Goal: Register for event/course

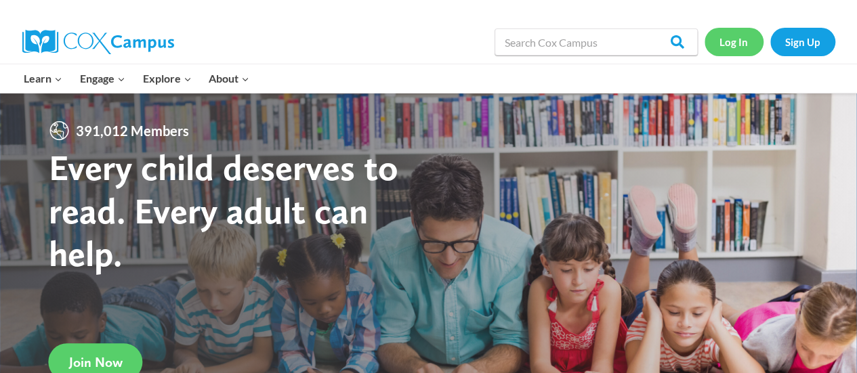
click at [733, 45] on link "Log In" at bounding box center [734, 42] width 59 height 28
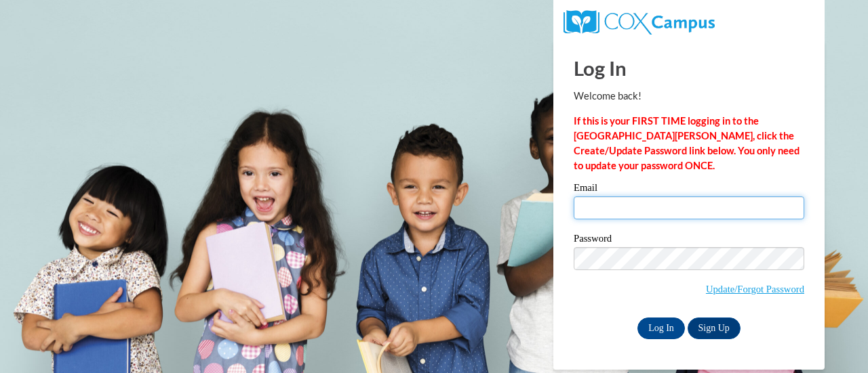
click at [652, 209] on input "Email" at bounding box center [688, 208] width 230 height 23
type input "[EMAIL_ADDRESS][DOMAIN_NAME]"
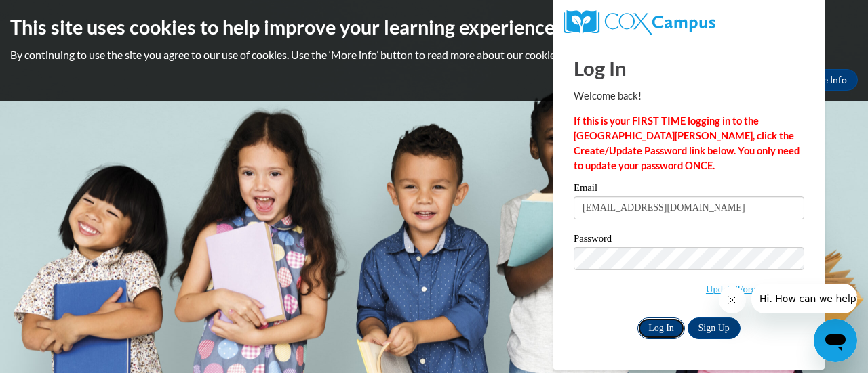
click at [651, 325] on input "Log In" at bounding box center [660, 329] width 47 height 22
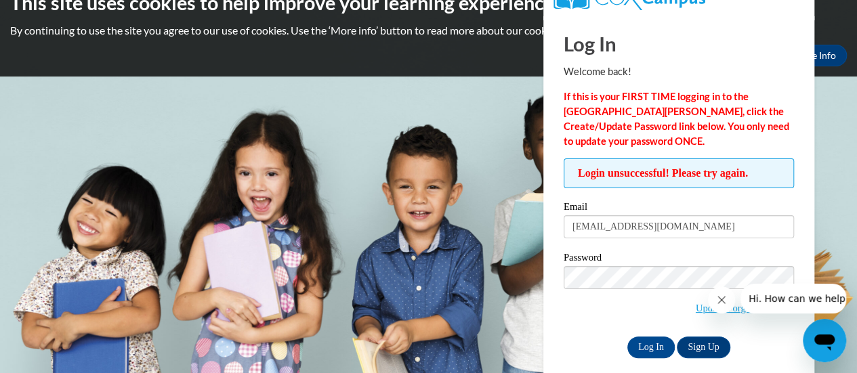
scroll to position [38, 0]
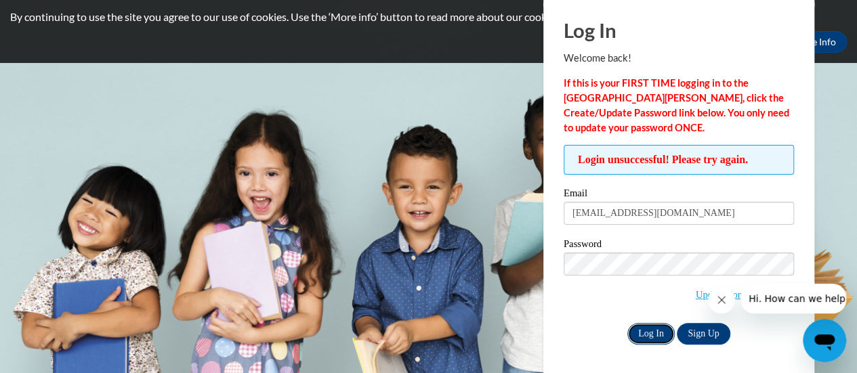
click at [649, 329] on input "Log In" at bounding box center [651, 334] width 47 height 22
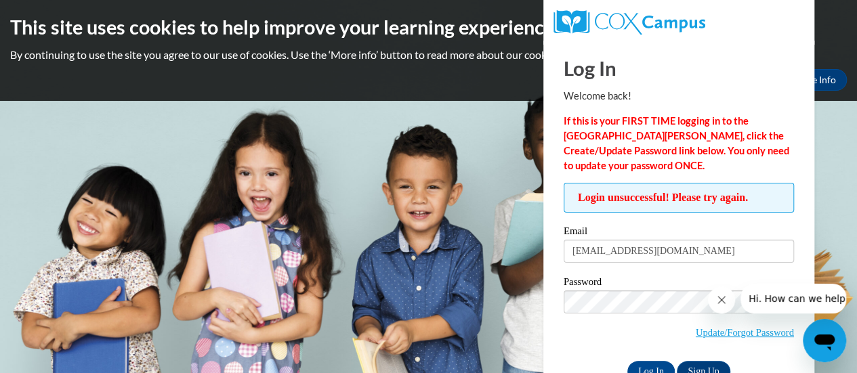
scroll to position [38, 0]
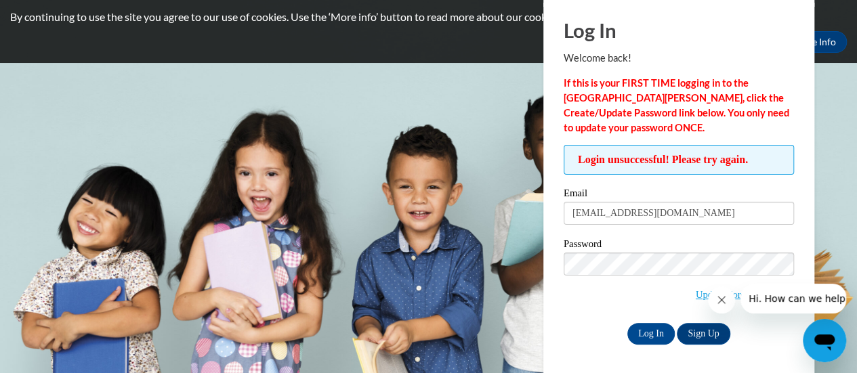
click at [717, 302] on icon "Close message from company" at bounding box center [721, 300] width 11 height 11
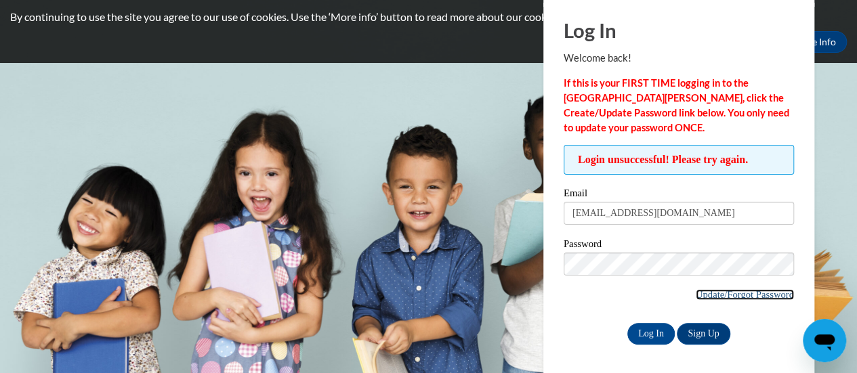
click at [721, 291] on link "Update/Forgot Password" at bounding box center [745, 294] width 98 height 11
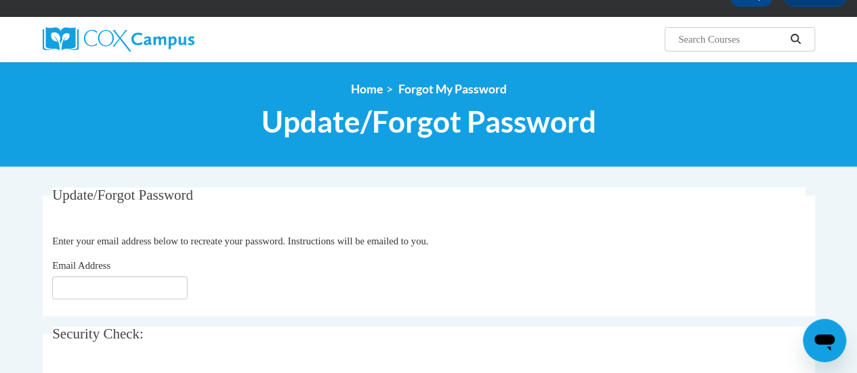
scroll to position [203, 0]
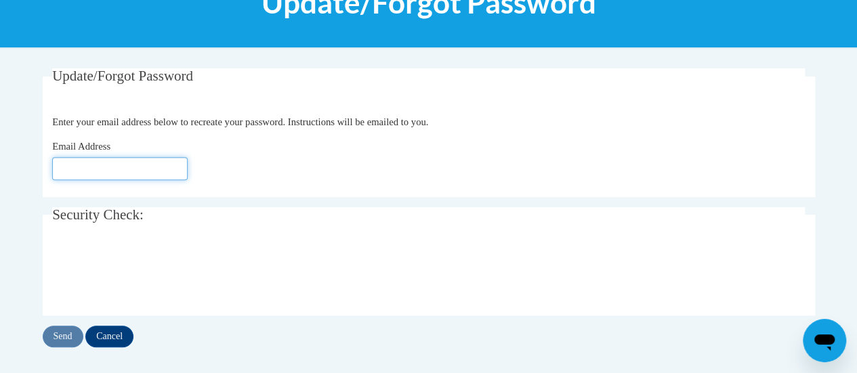
click at [110, 174] on input "Email Address" at bounding box center [120, 168] width 136 height 23
type input "[EMAIL_ADDRESS][DOMAIN_NAME]"
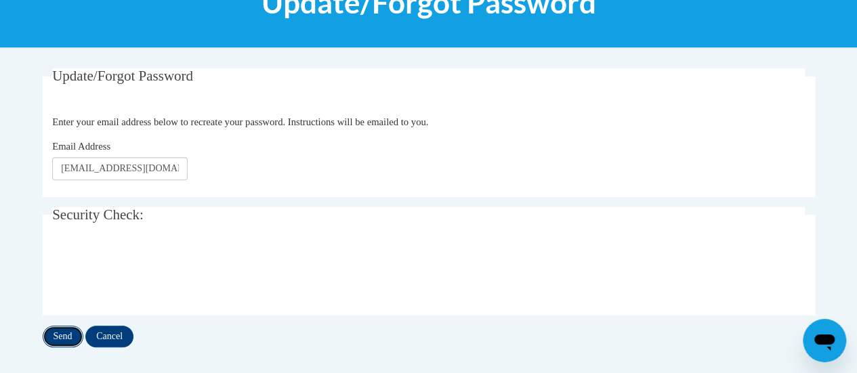
click at [69, 333] on input "Send" at bounding box center [63, 337] width 41 height 22
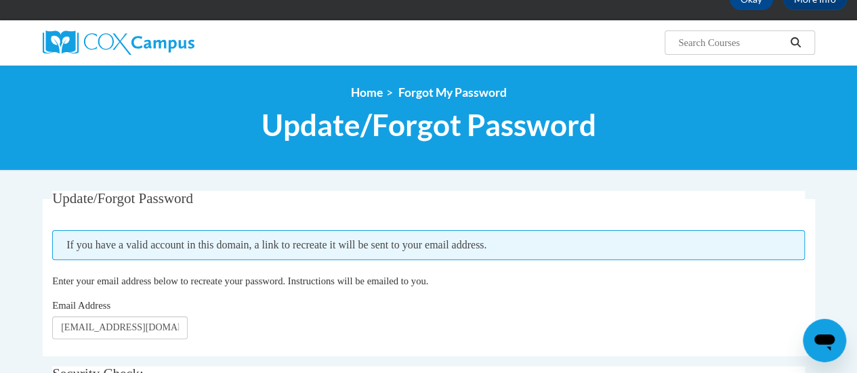
scroll to position [68, 0]
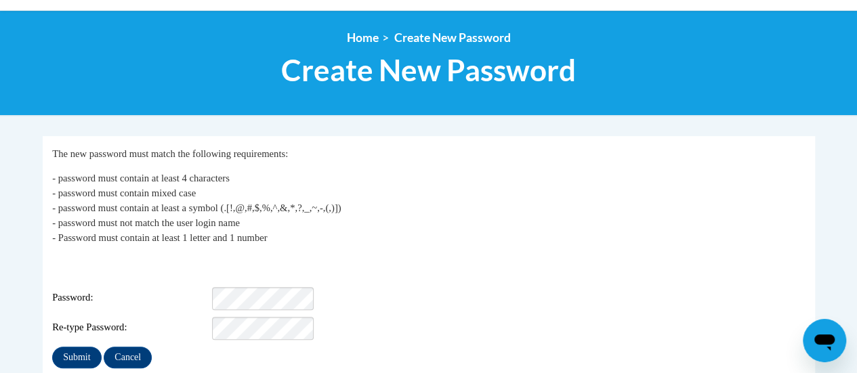
scroll to position [203, 0]
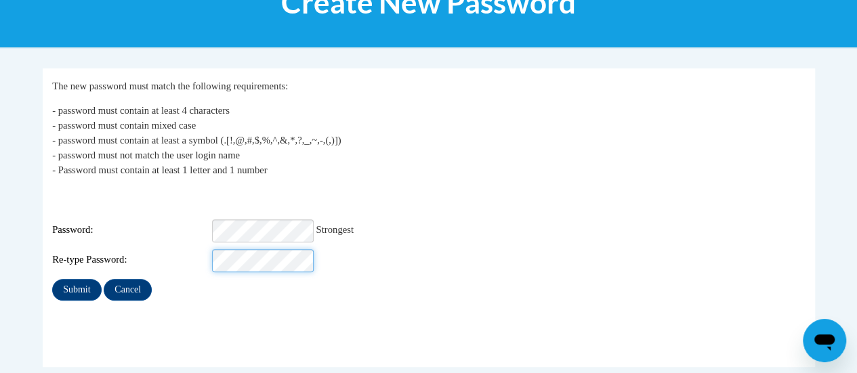
click at [52, 279] on input "Submit" at bounding box center [76, 290] width 49 height 22
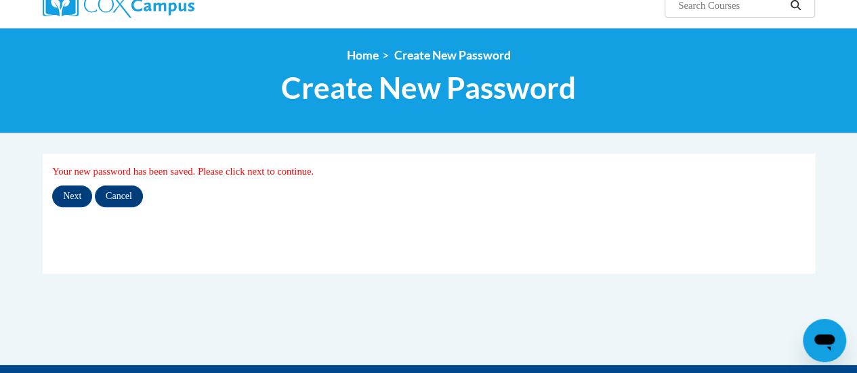
scroll to position [136, 0]
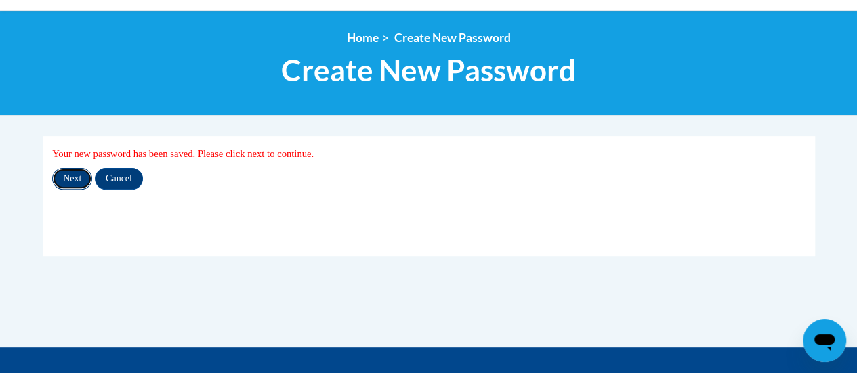
click at [84, 180] on input "Next" at bounding box center [72, 179] width 40 height 22
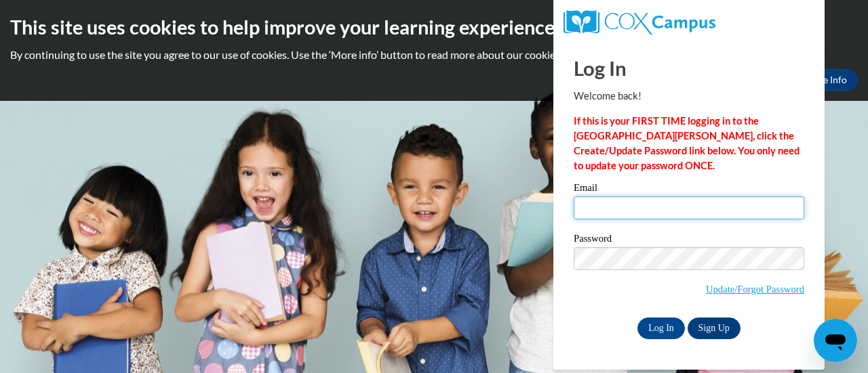
click at [613, 213] on input "Email" at bounding box center [688, 208] width 230 height 23
type input "kwelsandt@horizonohio.org"
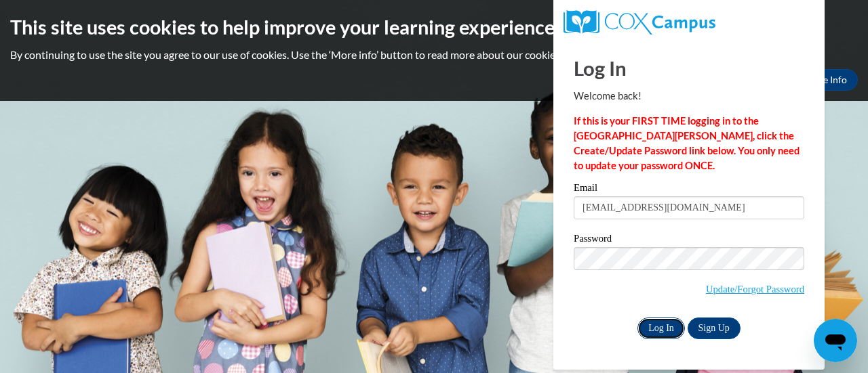
click at [666, 321] on input "Log In" at bounding box center [660, 329] width 47 height 22
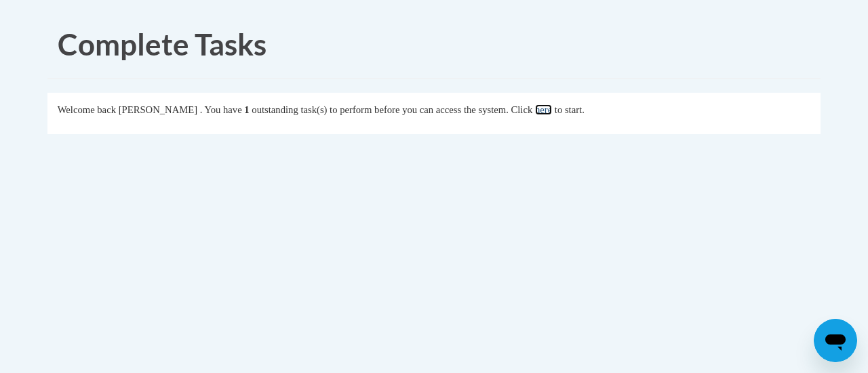
click at [552, 109] on link "here" at bounding box center [543, 109] width 17 height 11
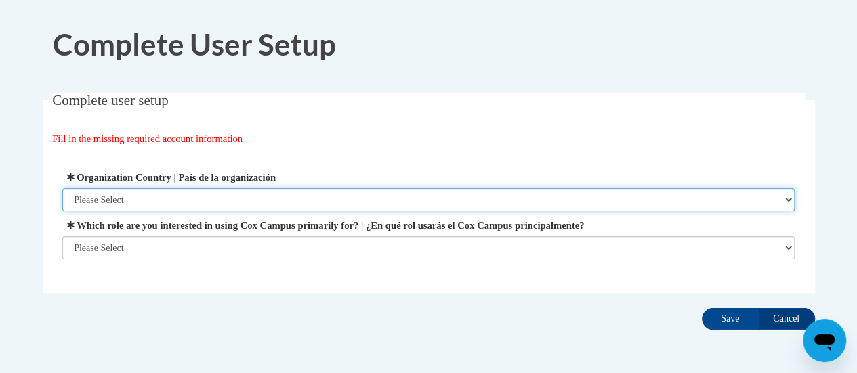
click at [229, 196] on select "Please Select [GEOGRAPHIC_DATA] | [GEOGRAPHIC_DATA] Outside of [GEOGRAPHIC_DATA…" at bounding box center [428, 199] width 733 height 23
select select "ad49bcad-a171-4b2e-b99c-48b446064914"
click at [62, 188] on select "Please Select [GEOGRAPHIC_DATA] | [GEOGRAPHIC_DATA] Outside of [GEOGRAPHIC_DATA…" at bounding box center [428, 199] width 733 height 23
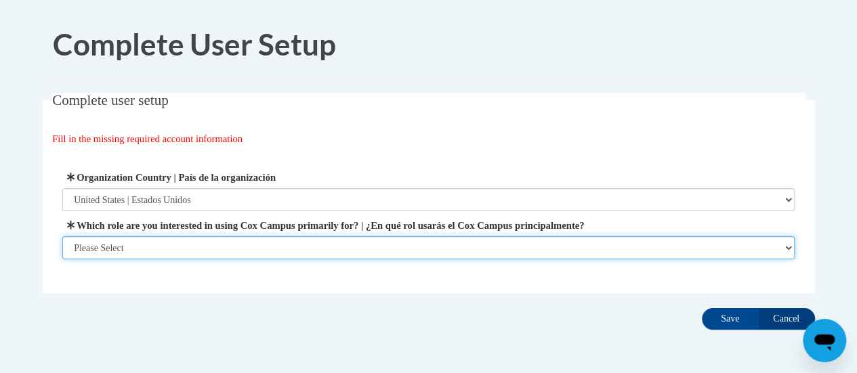
click at [232, 242] on select "Please Select College/University | Colegio/Universidad Community/Nonprofit Part…" at bounding box center [428, 248] width 733 height 23
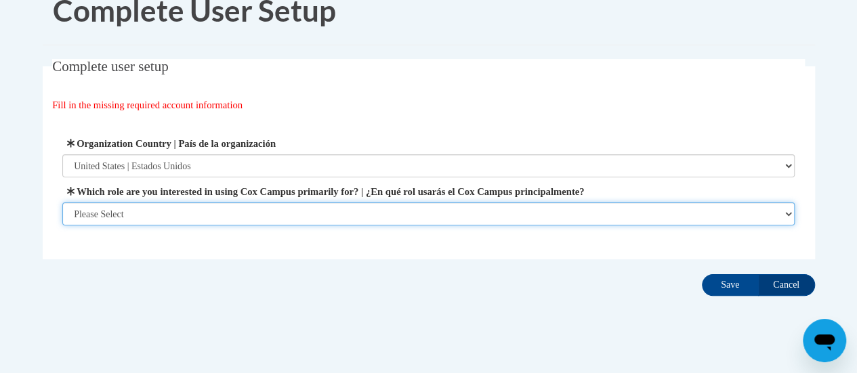
scroll to position [52, 0]
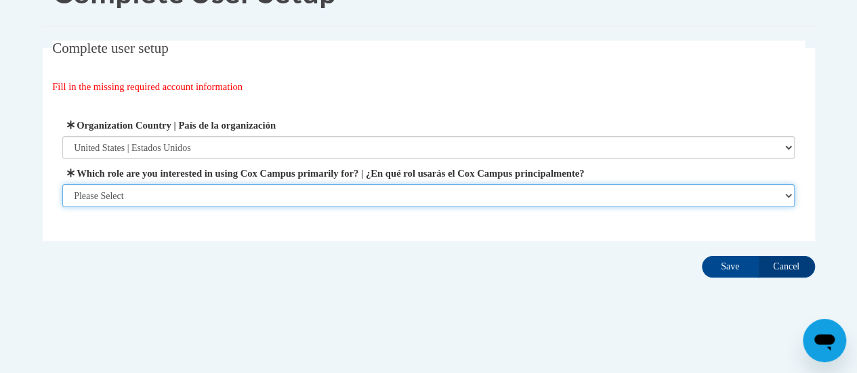
click at [217, 194] on select "Please Select College/University | Colegio/Universidad Community/Nonprofit Part…" at bounding box center [428, 195] width 733 height 23
select select "fbf2d438-af2f-41f8-98f1-81c410e29de3"
click at [62, 207] on select "Please Select College/University | Colegio/Universidad Community/Nonprofit Part…" at bounding box center [428, 195] width 733 height 23
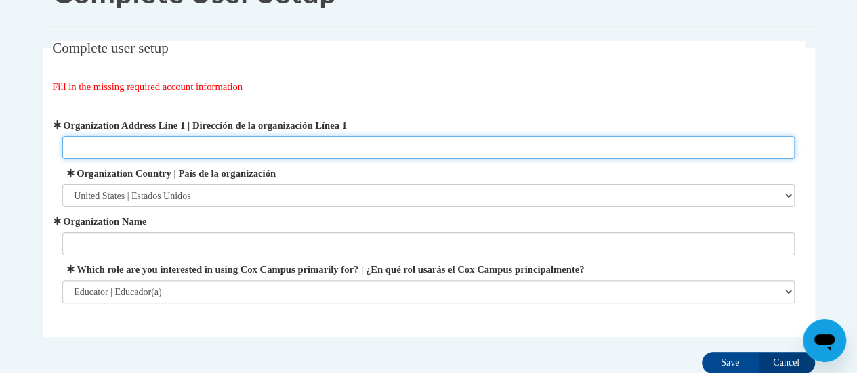
click at [186, 141] on input "Organization Address Line 1 | Dirección de la organización Línea 1" at bounding box center [428, 147] width 733 height 23
type input "[STREET_ADDRESS]"
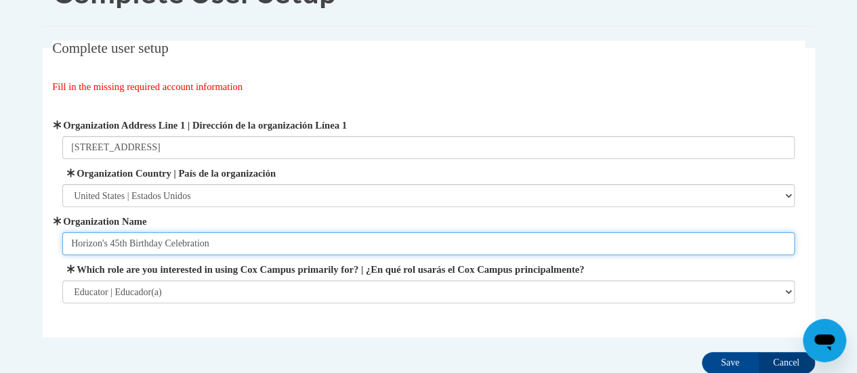
click at [227, 245] on input "Horizon's 45th Birthday Celebration" at bounding box center [428, 243] width 733 height 23
type input "Horizon Education Centers"
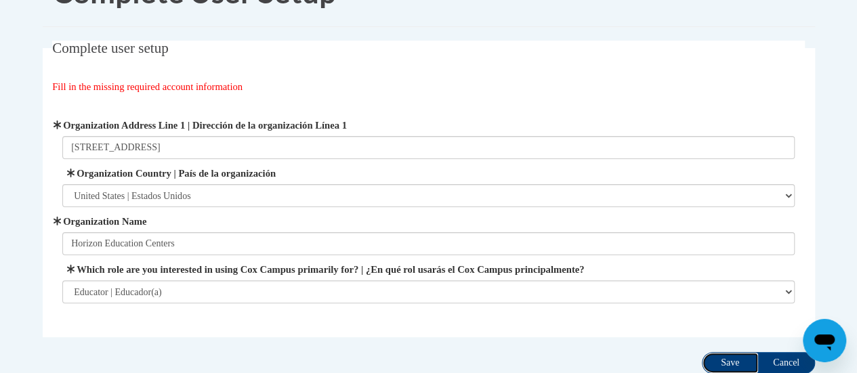
click at [736, 361] on input "Save" at bounding box center [730, 363] width 57 height 22
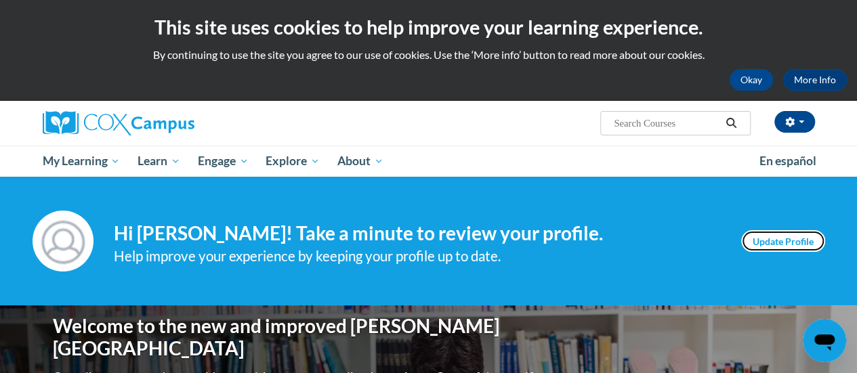
click at [783, 239] on link "Update Profile" at bounding box center [783, 241] width 84 height 22
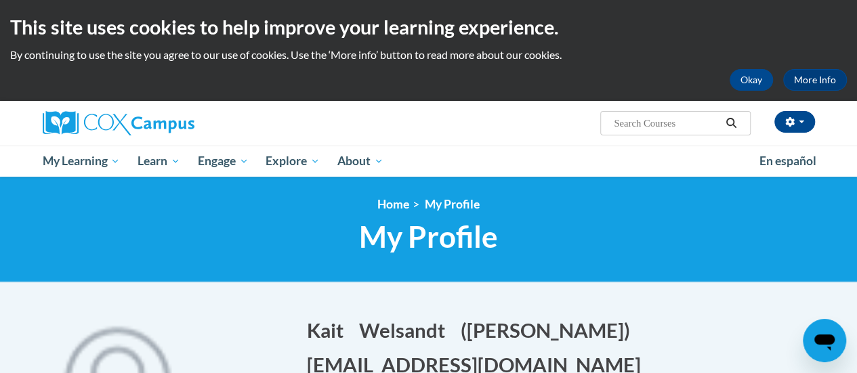
click at [682, 127] on input "Search..." at bounding box center [667, 123] width 108 height 16
click at [646, 127] on input "Search..." at bounding box center [667, 123] width 108 height 16
type input "sharing ideas"
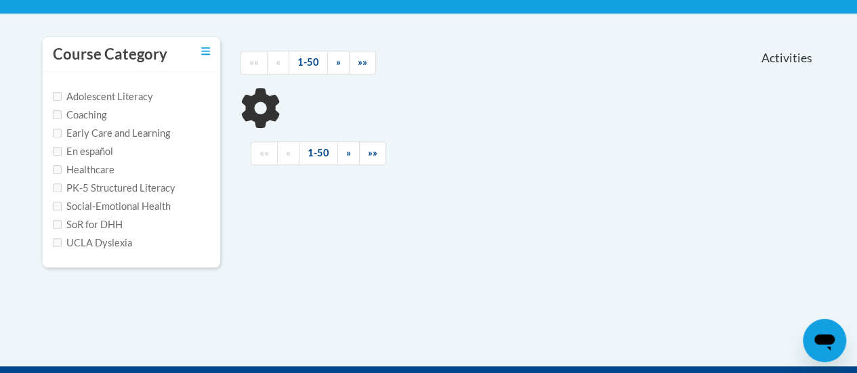
scroll to position [271, 0]
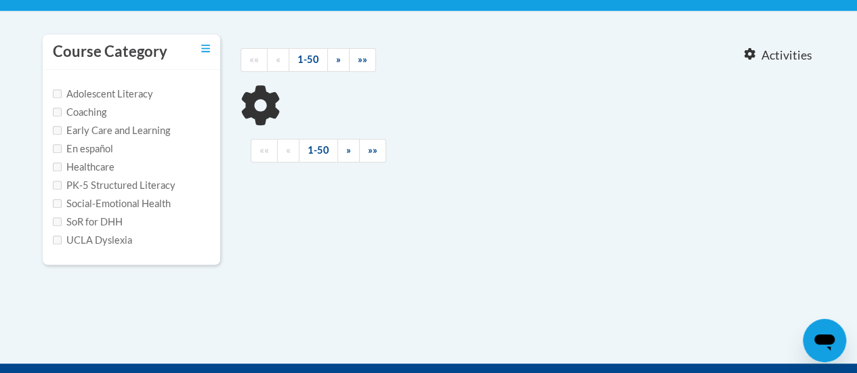
type input "sharing ideas"
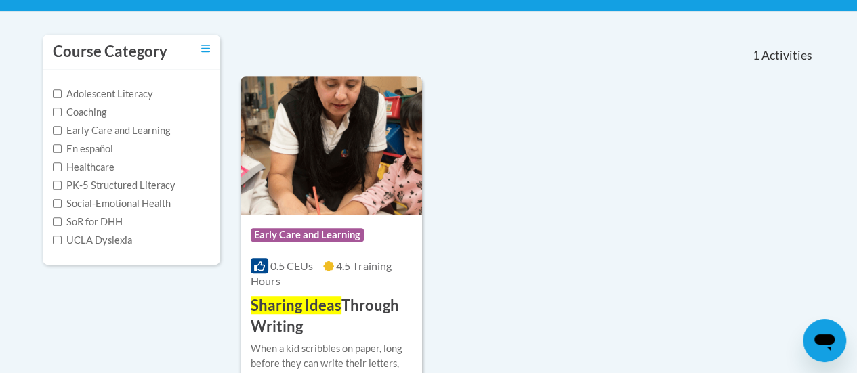
click at [319, 272] on div "0.5 CEUs 4.5 Training Hours" at bounding box center [331, 274] width 161 height 30
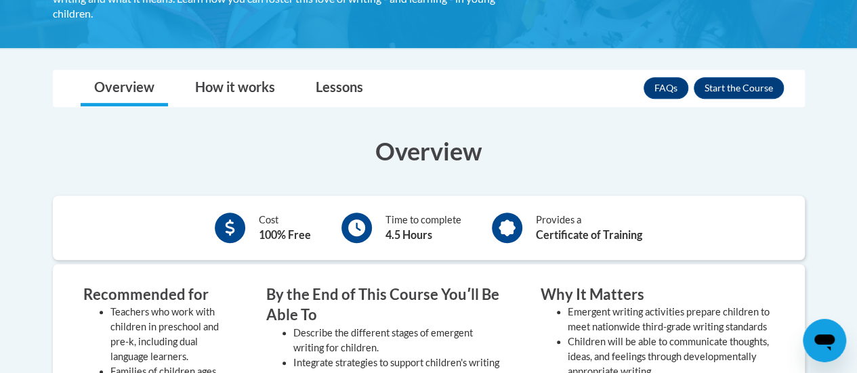
scroll to position [339, 0]
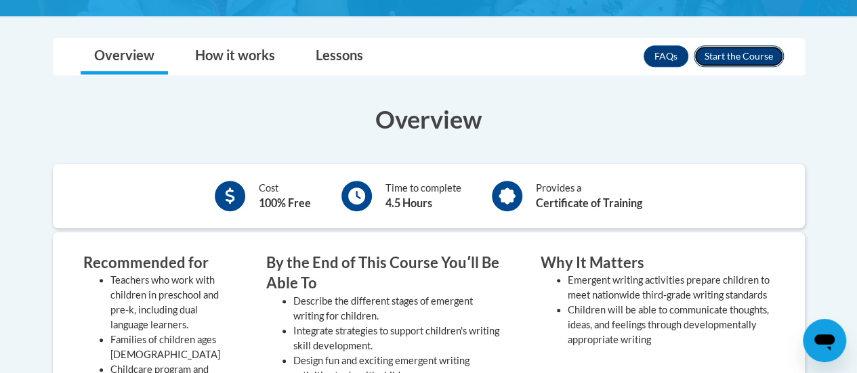
click at [733, 59] on button "Enroll" at bounding box center [739, 56] width 90 height 22
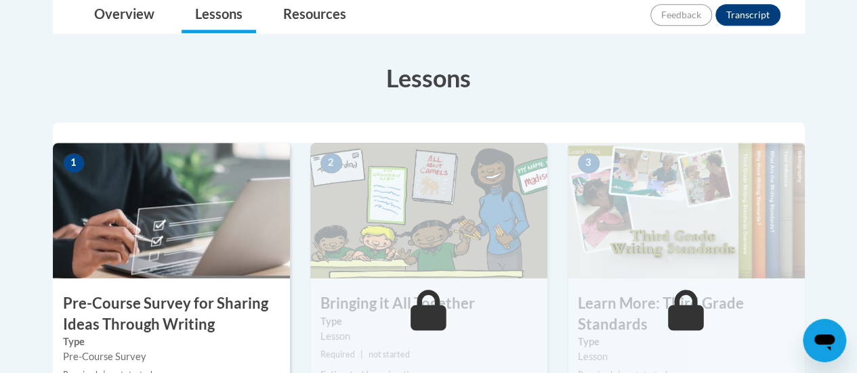
scroll to position [339, 0]
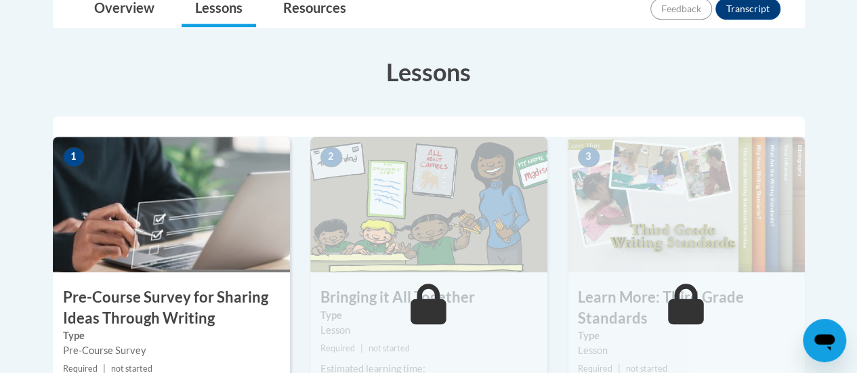
click at [207, 208] on img at bounding box center [171, 205] width 237 height 136
click at [185, 298] on h3 "Pre-Course Survey for Sharing Ideas Through Writing" at bounding box center [171, 308] width 237 height 42
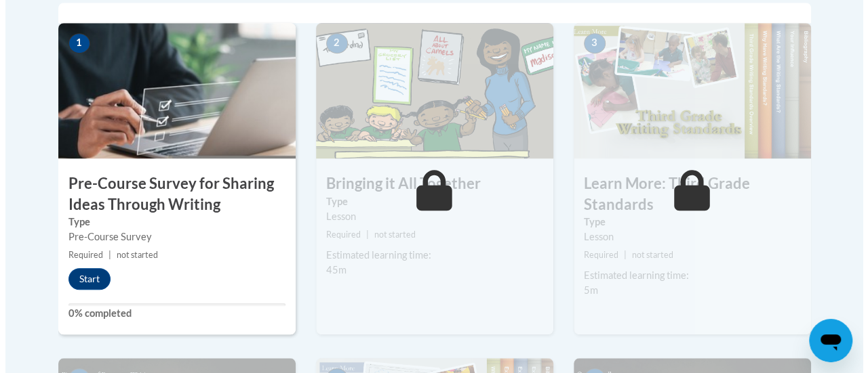
scroll to position [542, 0]
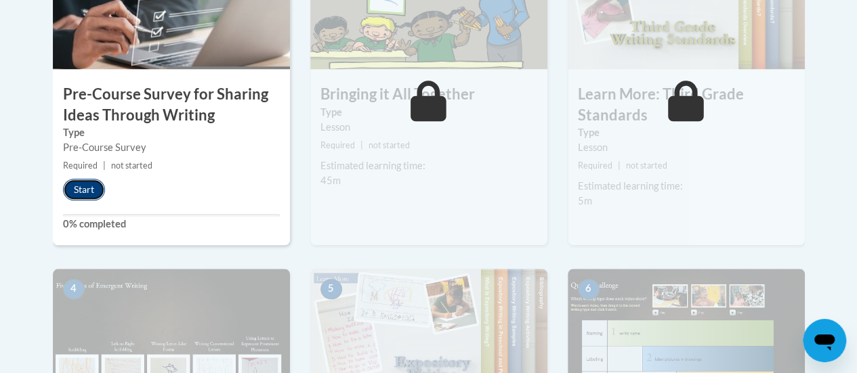
click at [94, 190] on button "Start" at bounding box center [84, 190] width 42 height 22
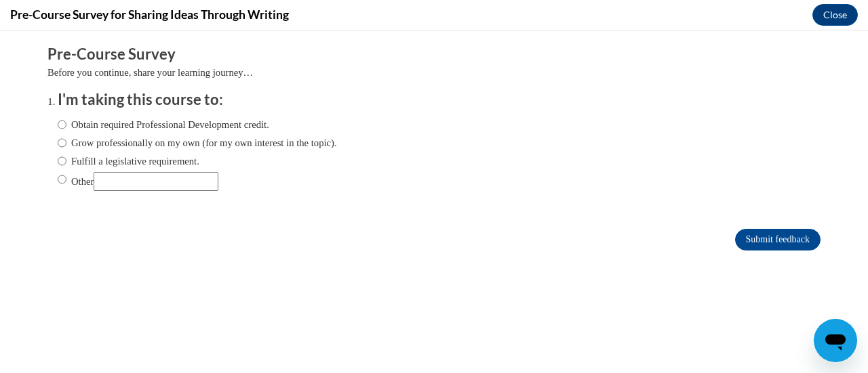
scroll to position [0, 0]
click at [135, 127] on label "Obtain required Professional Development credit." at bounding box center [163, 124] width 211 height 15
click at [66, 127] on input "Obtain required Professional Development credit." at bounding box center [62, 124] width 9 height 15
radio input "true"
click at [746, 232] on input "Submit feedback" at bounding box center [777, 240] width 85 height 22
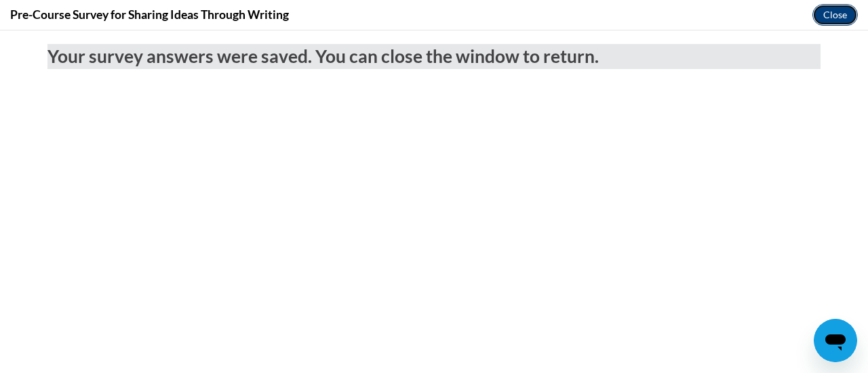
click at [834, 18] on button "Close" at bounding box center [834, 15] width 45 height 22
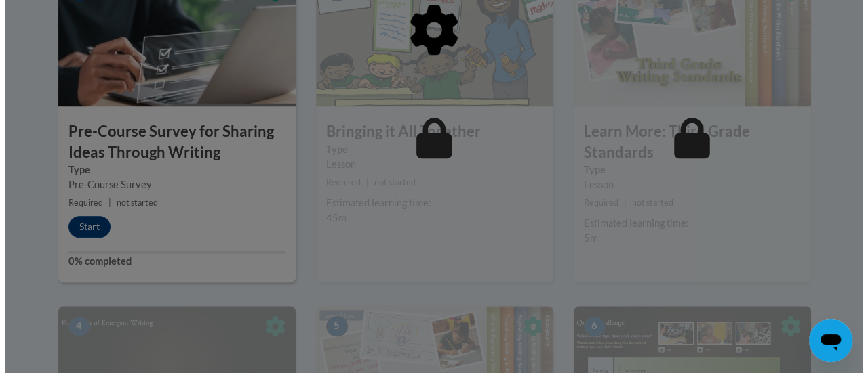
scroll to position [474, 0]
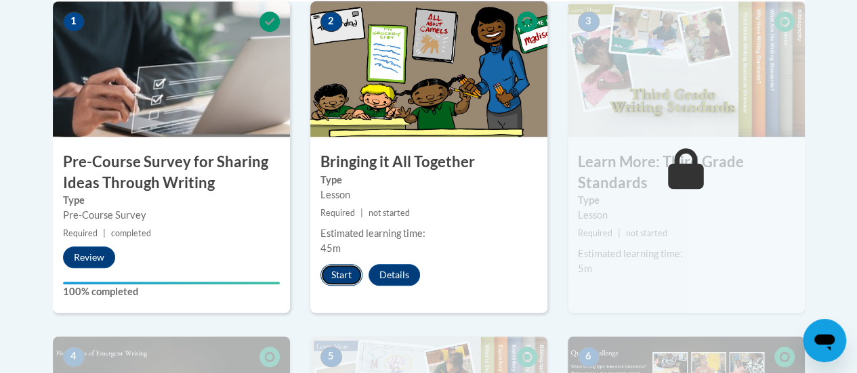
click at [350, 265] on button "Start" at bounding box center [342, 275] width 42 height 22
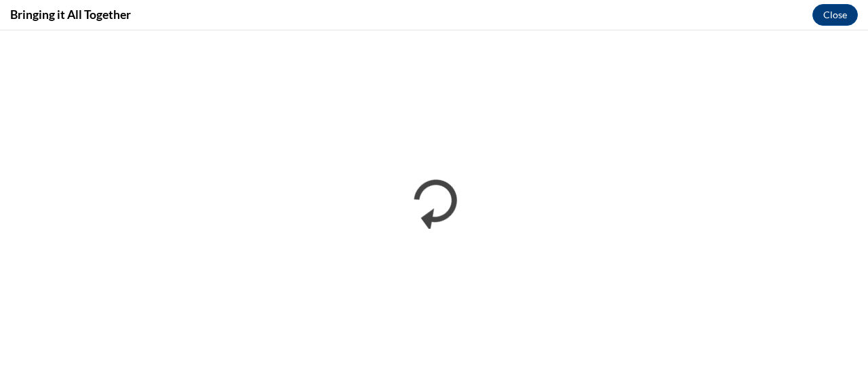
scroll to position [0, 0]
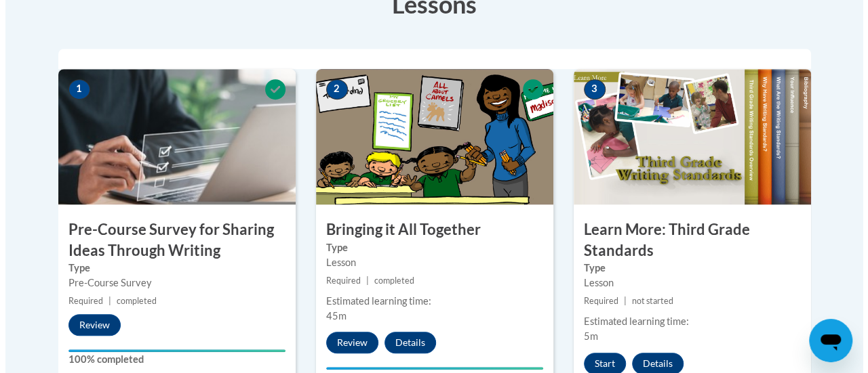
scroll to position [474, 0]
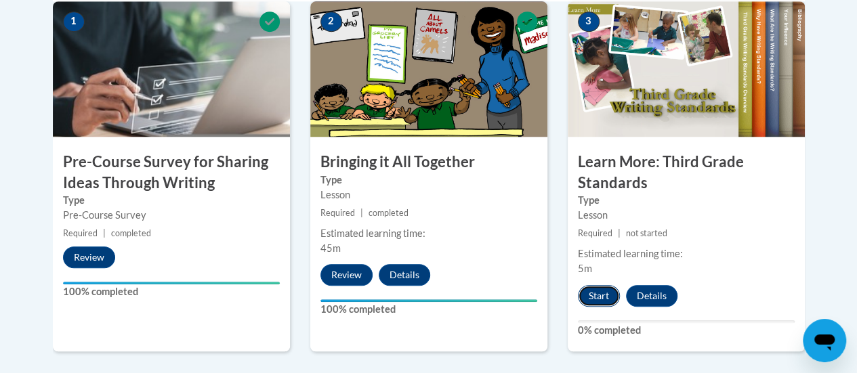
click at [609, 298] on button "Start" at bounding box center [599, 296] width 42 height 22
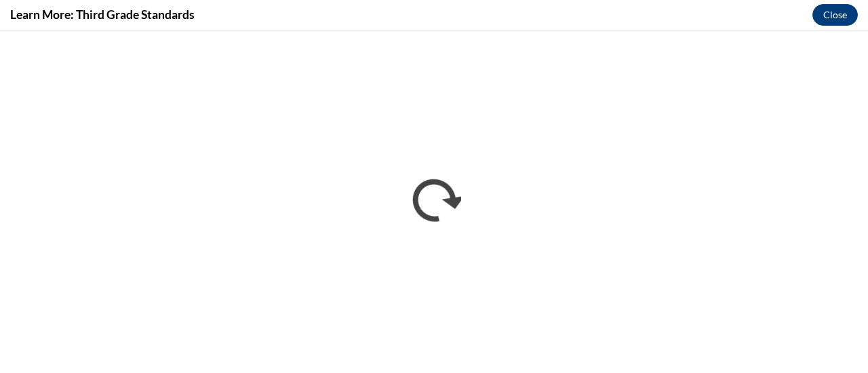
scroll to position [0, 0]
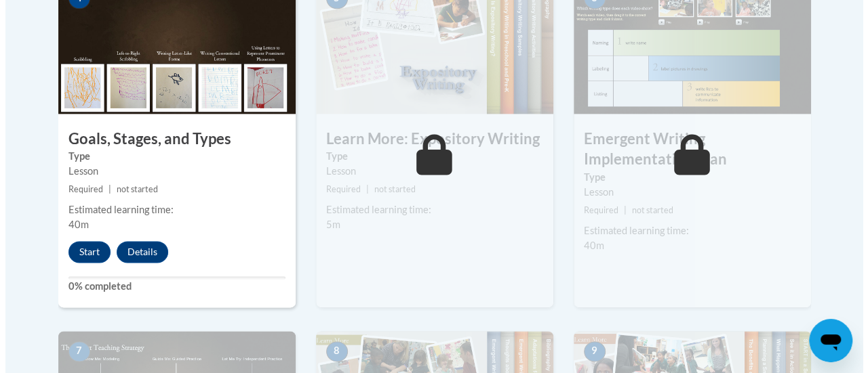
scroll to position [881, 0]
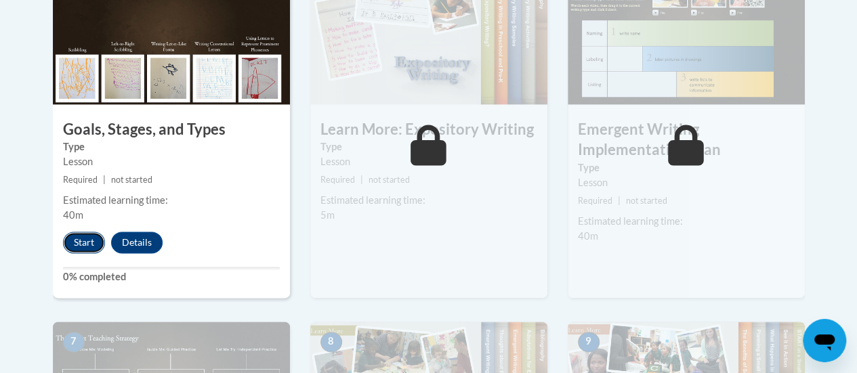
click at [79, 243] on button "Start" at bounding box center [84, 243] width 42 height 22
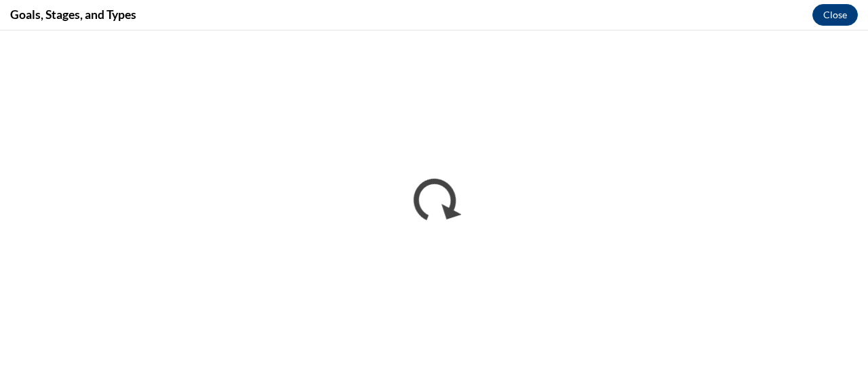
scroll to position [0, 0]
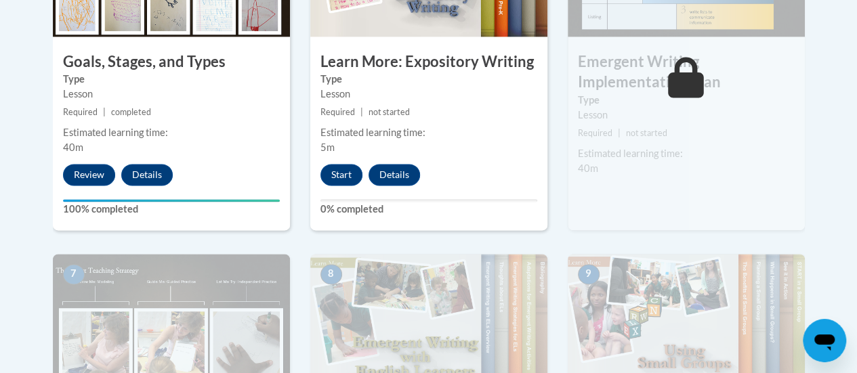
scroll to position [881, 0]
